Goal: Task Accomplishment & Management: Manage account settings

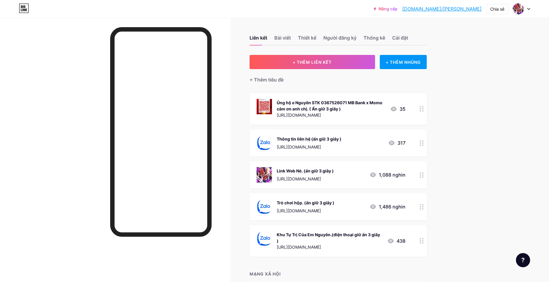
click at [426, 174] on div at bounding box center [421, 174] width 10 height 27
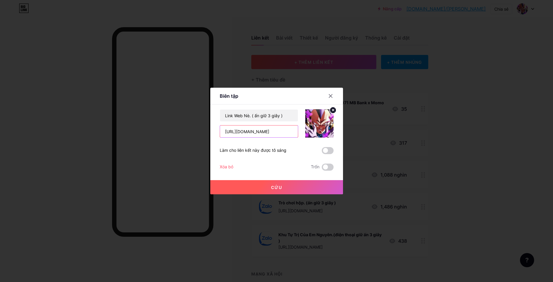
click at [256, 130] on input "https://hoiucngocrong.com/" at bounding box center [259, 131] width 78 height 12
type input "[URL][DOMAIN_NAME]"
click at [279, 180] on button "Cứu" at bounding box center [276, 187] width 133 height 14
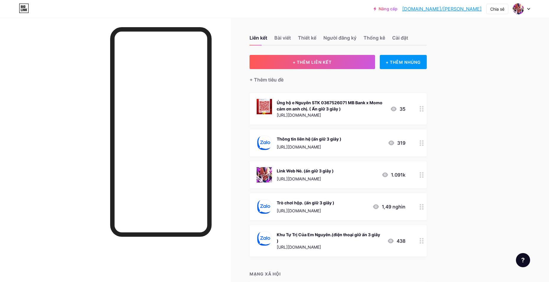
click at [423, 208] on circle at bounding box center [422, 208] width 1 height 1
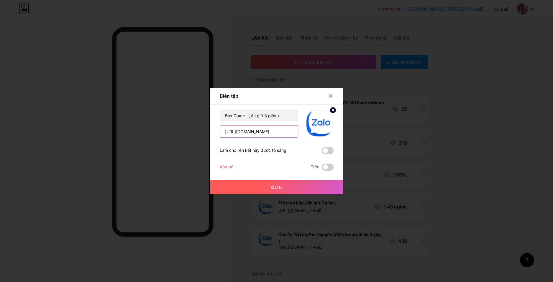
click at [283, 132] on input "[URL][DOMAIN_NAME]" at bounding box center [259, 131] width 78 height 12
paste input "sdxvgw142"
type input "[URL][DOMAIN_NAME]"
click at [265, 196] on div at bounding box center [276, 141] width 553 height 282
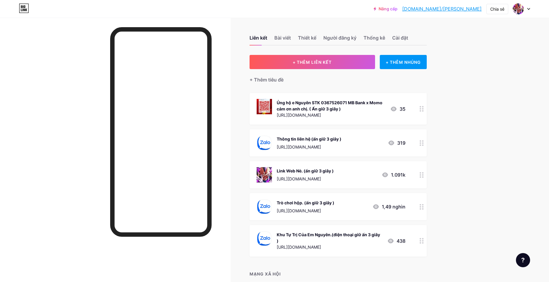
click at [421, 206] on div at bounding box center [421, 206] width 10 height 27
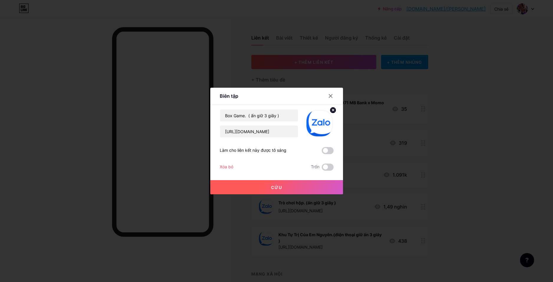
click at [261, 123] on div "Box Game. ( ấn giữ 3 giây ) [URL][DOMAIN_NAME]" at bounding box center [259, 123] width 79 height 28
click at [285, 135] on input "[URL][DOMAIN_NAME]" at bounding box center [259, 131] width 78 height 12
paste input "sdxvgw142"
type input "[URL][DOMAIN_NAME]"
click at [270, 191] on button "Cứu" at bounding box center [276, 187] width 133 height 14
